Goal: Find specific page/section: Find specific page/section

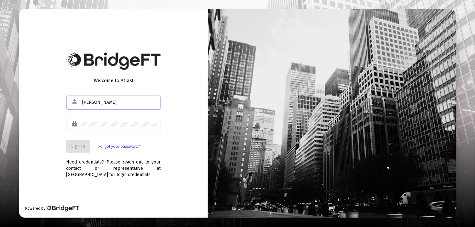
type input "[EMAIL_ADDRESS][DOMAIN_NAME]"
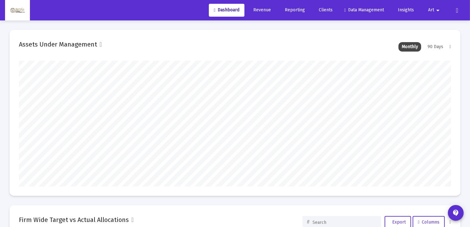
scroll to position [126, 232]
type input "[DATE]"
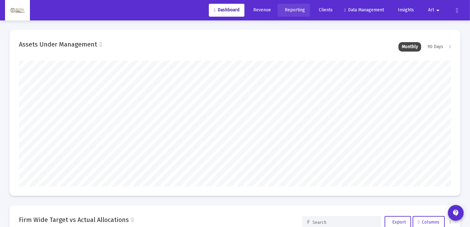
click at [296, 10] on span "Reporting" at bounding box center [293, 9] width 22 height 5
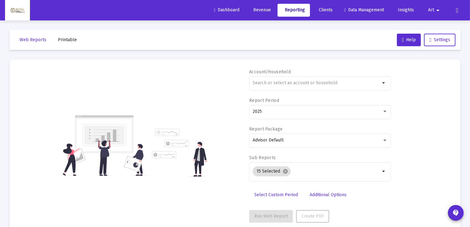
click at [257, 9] on span "Revenue" at bounding box center [261, 9] width 20 height 5
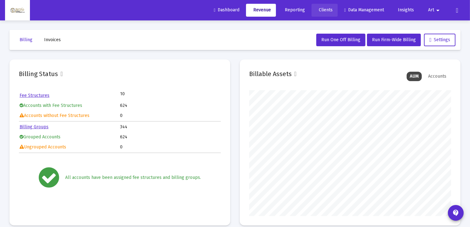
click at [327, 13] on link "Clients" at bounding box center [324, 10] width 26 height 13
